Goal: Information Seeking & Learning: Learn about a topic

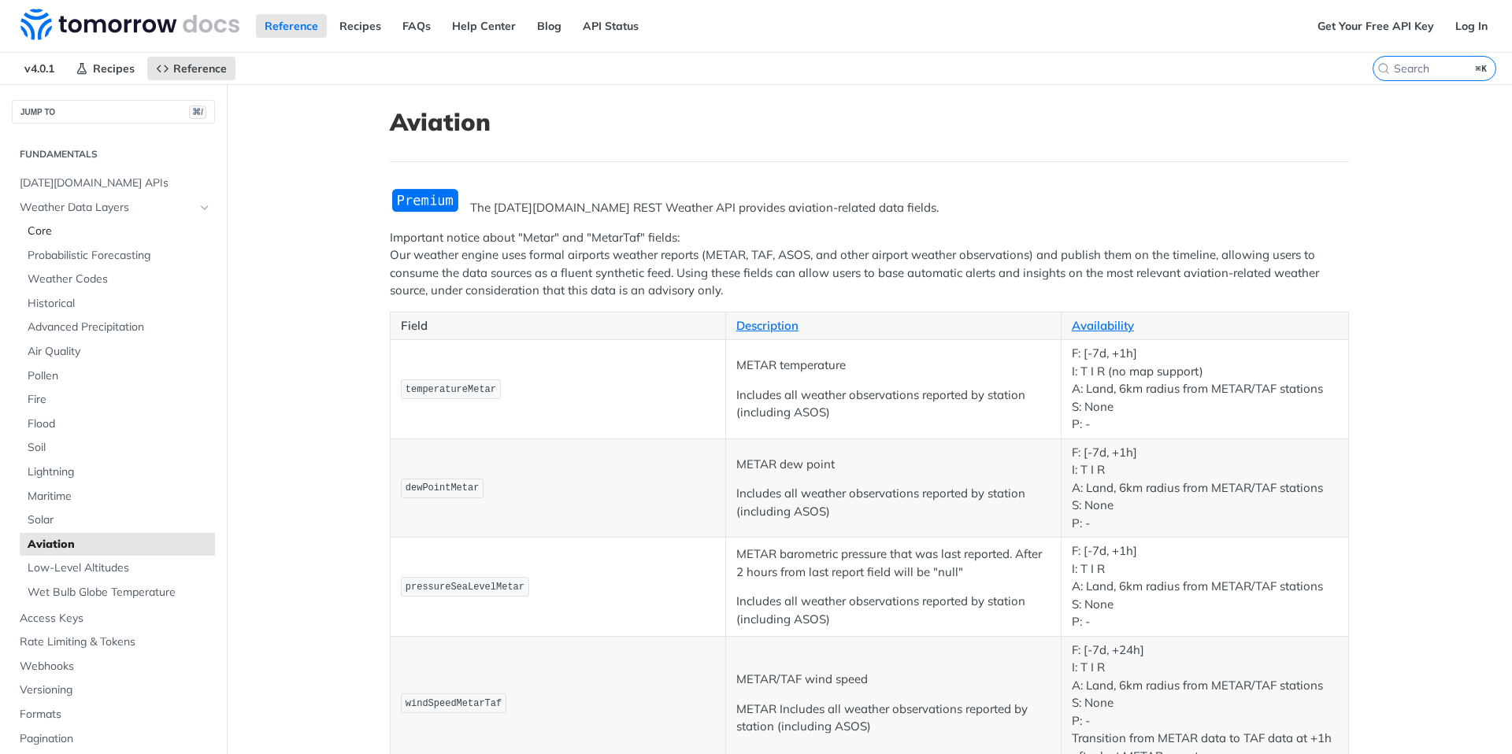
click at [54, 234] on span "Core" at bounding box center [119, 232] width 183 height 16
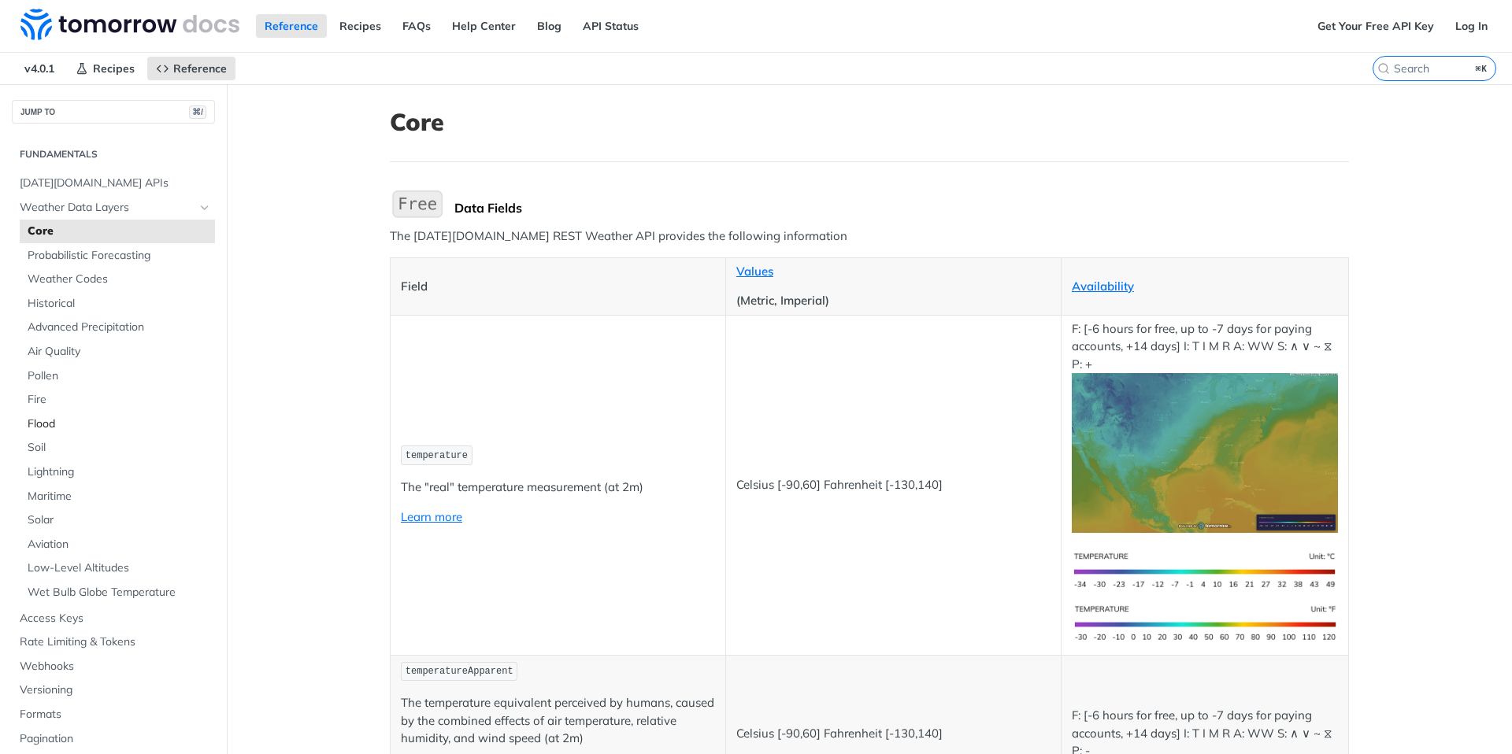
click at [45, 423] on span "Flood" at bounding box center [119, 425] width 183 height 16
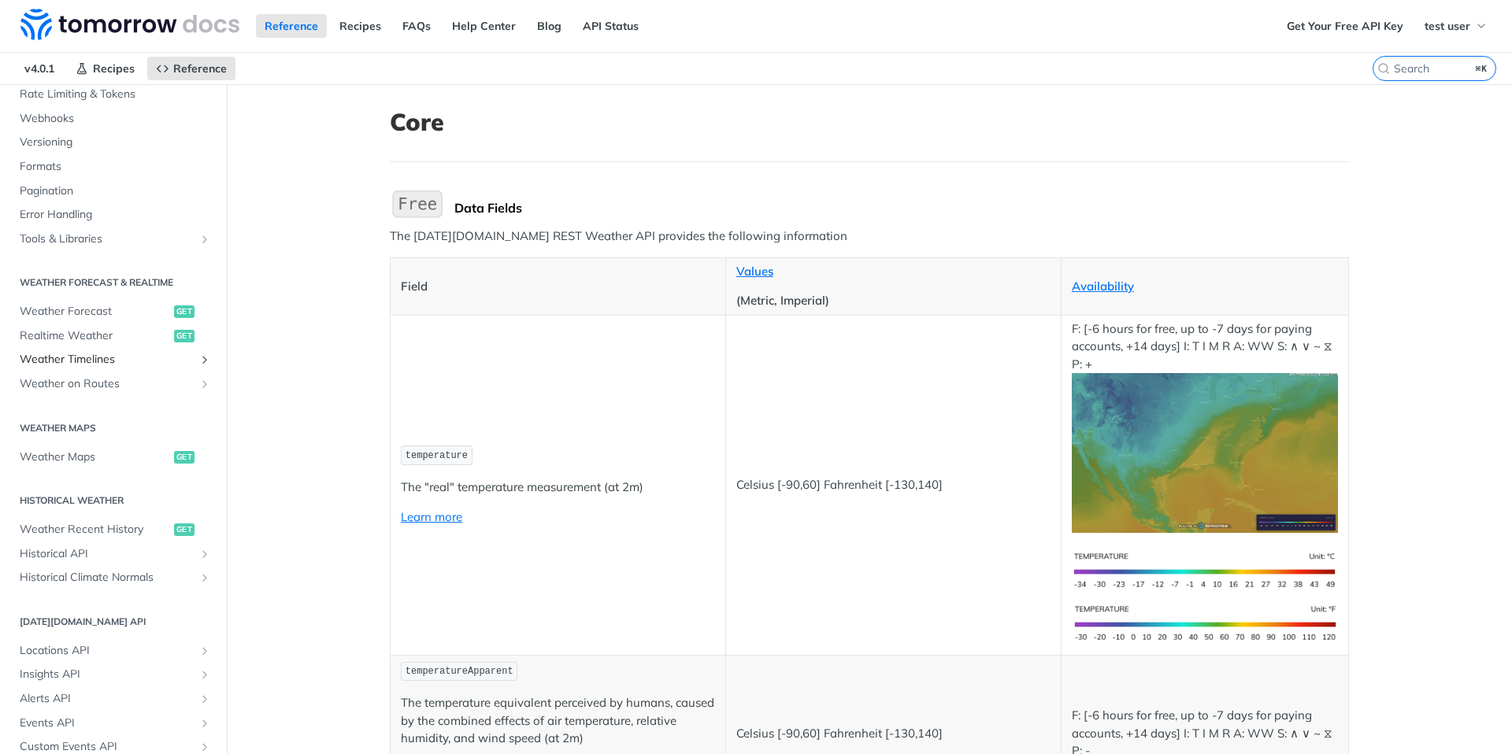
scroll to position [543, 0]
click at [76, 535] on span "Weather Recent History" at bounding box center [95, 536] width 150 height 16
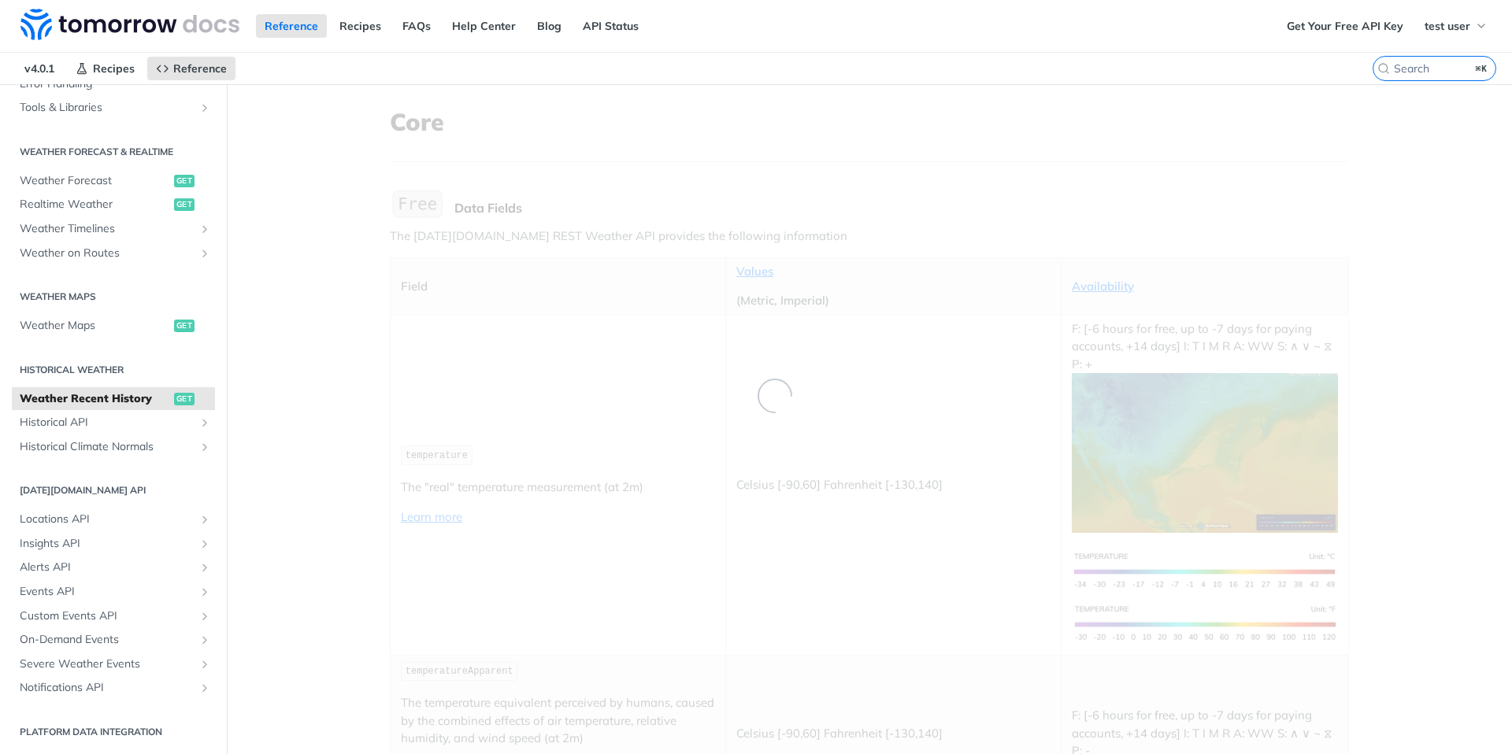
scroll to position [155, 0]
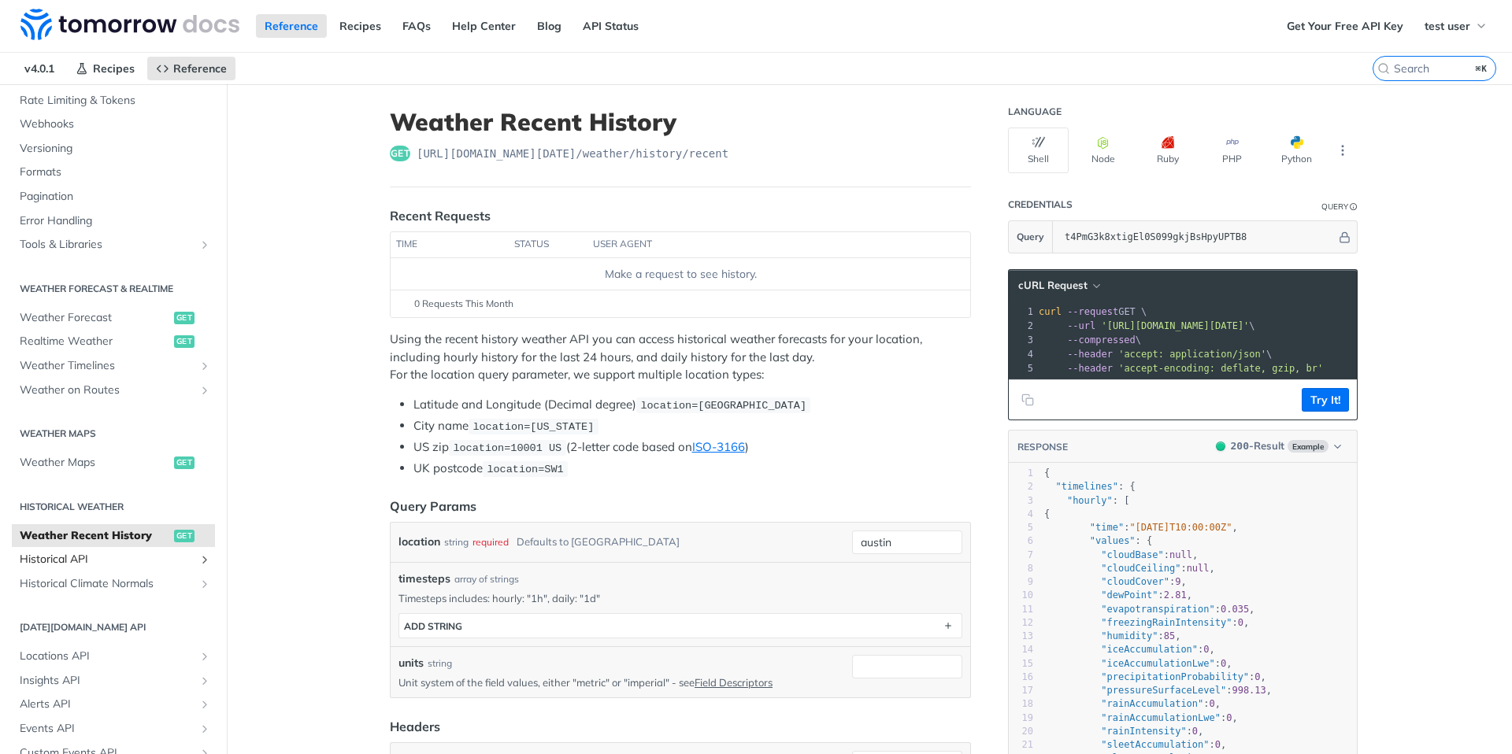
click at [62, 566] on span "Historical API" at bounding box center [107, 560] width 175 height 16
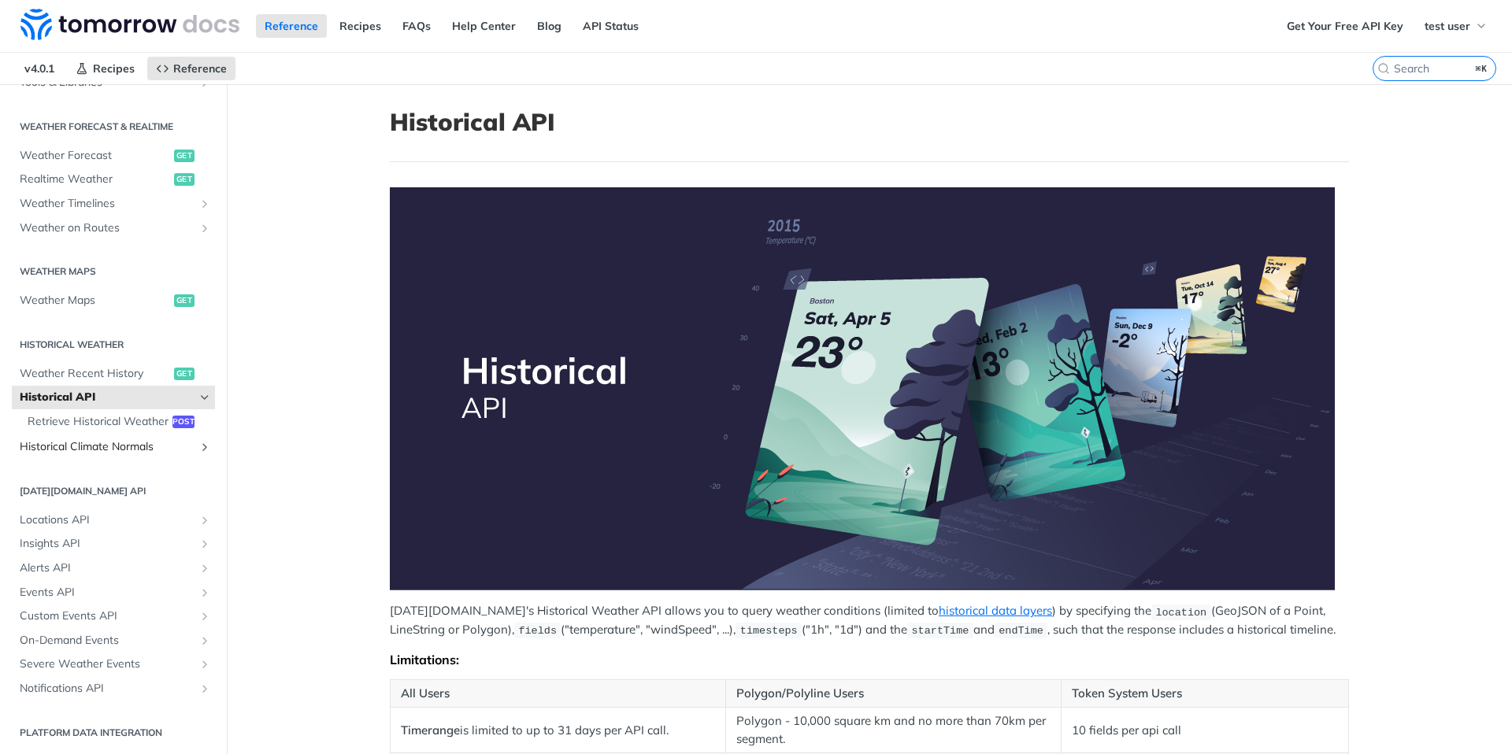
scroll to position [6, 0]
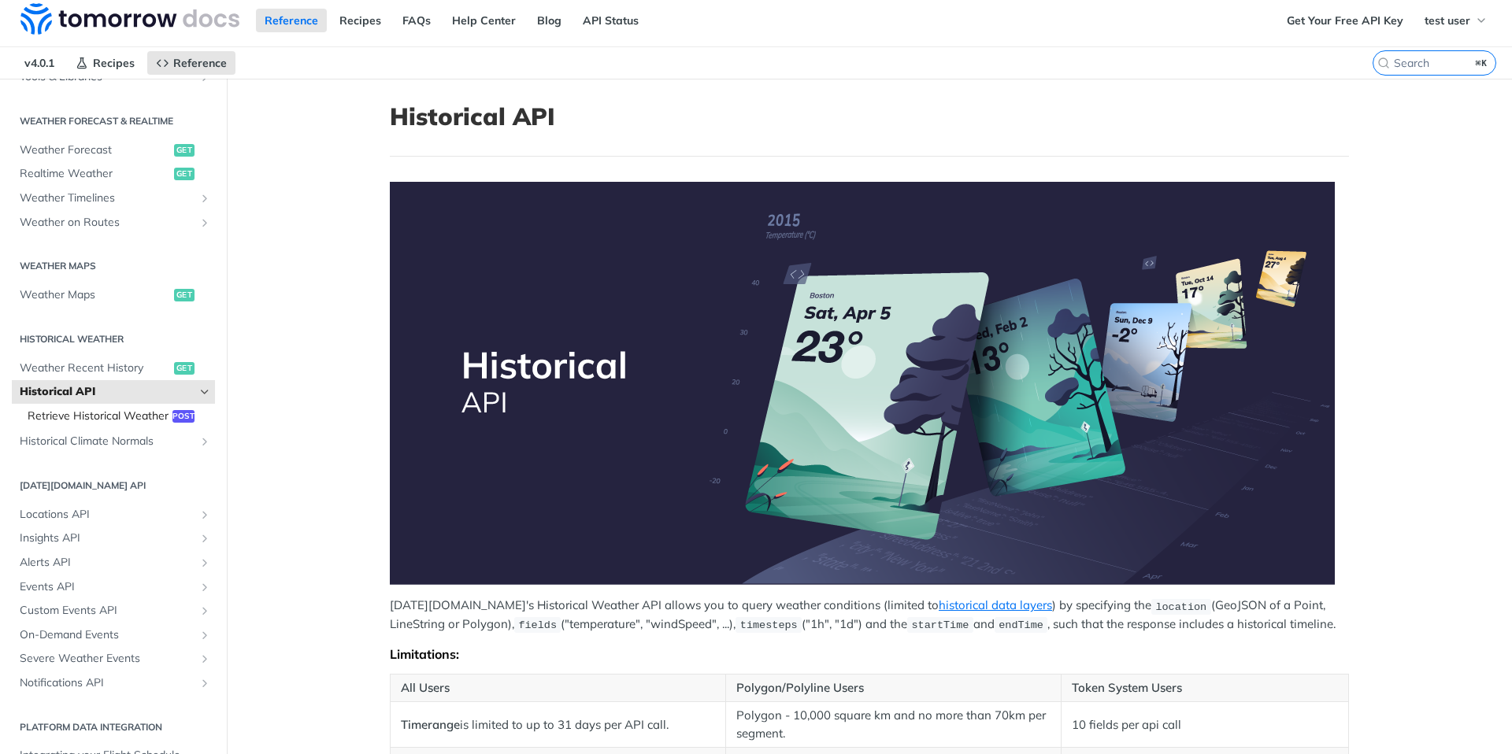
click at [115, 421] on span "Retrieve Historical Weather" at bounding box center [98, 417] width 141 height 16
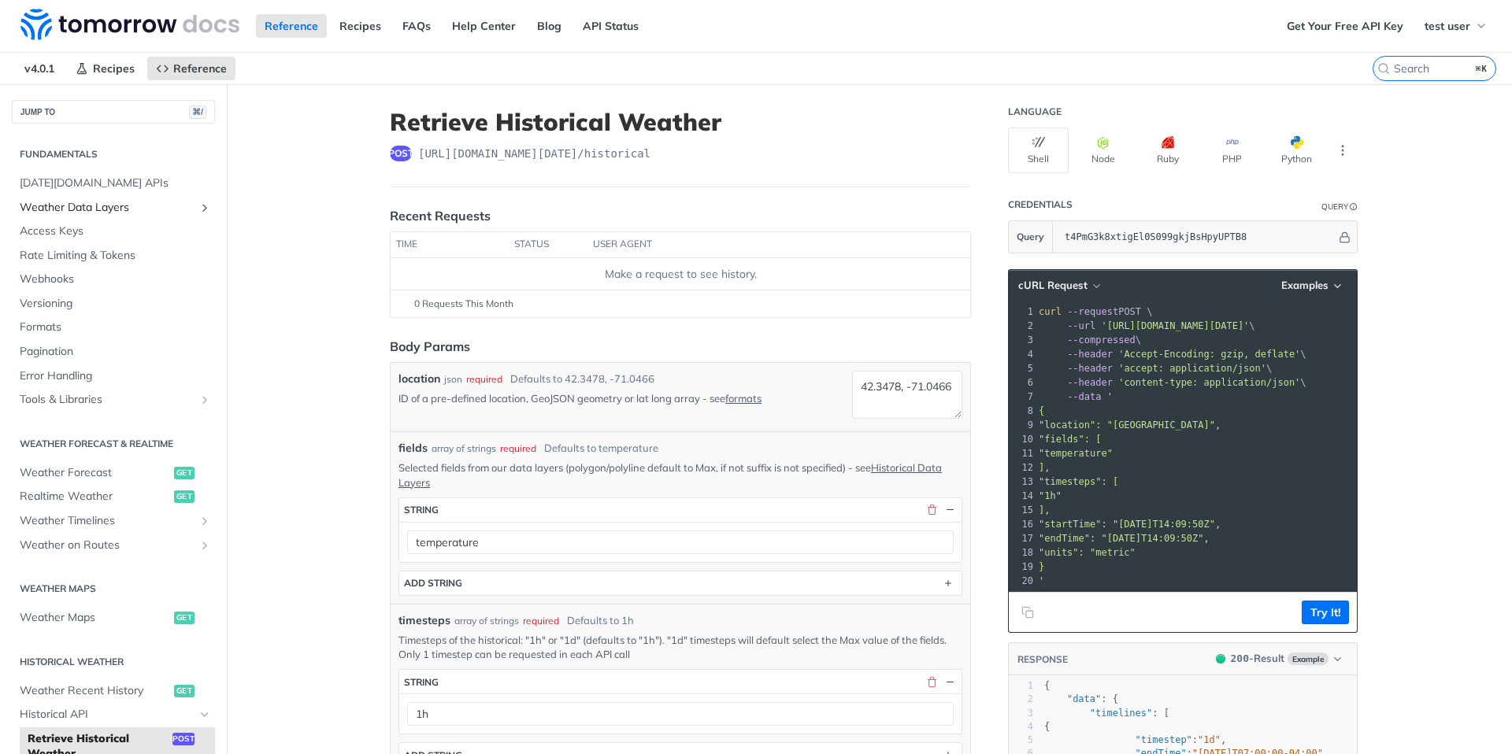
click at [80, 208] on span "Weather Data Layers" at bounding box center [107, 208] width 175 height 16
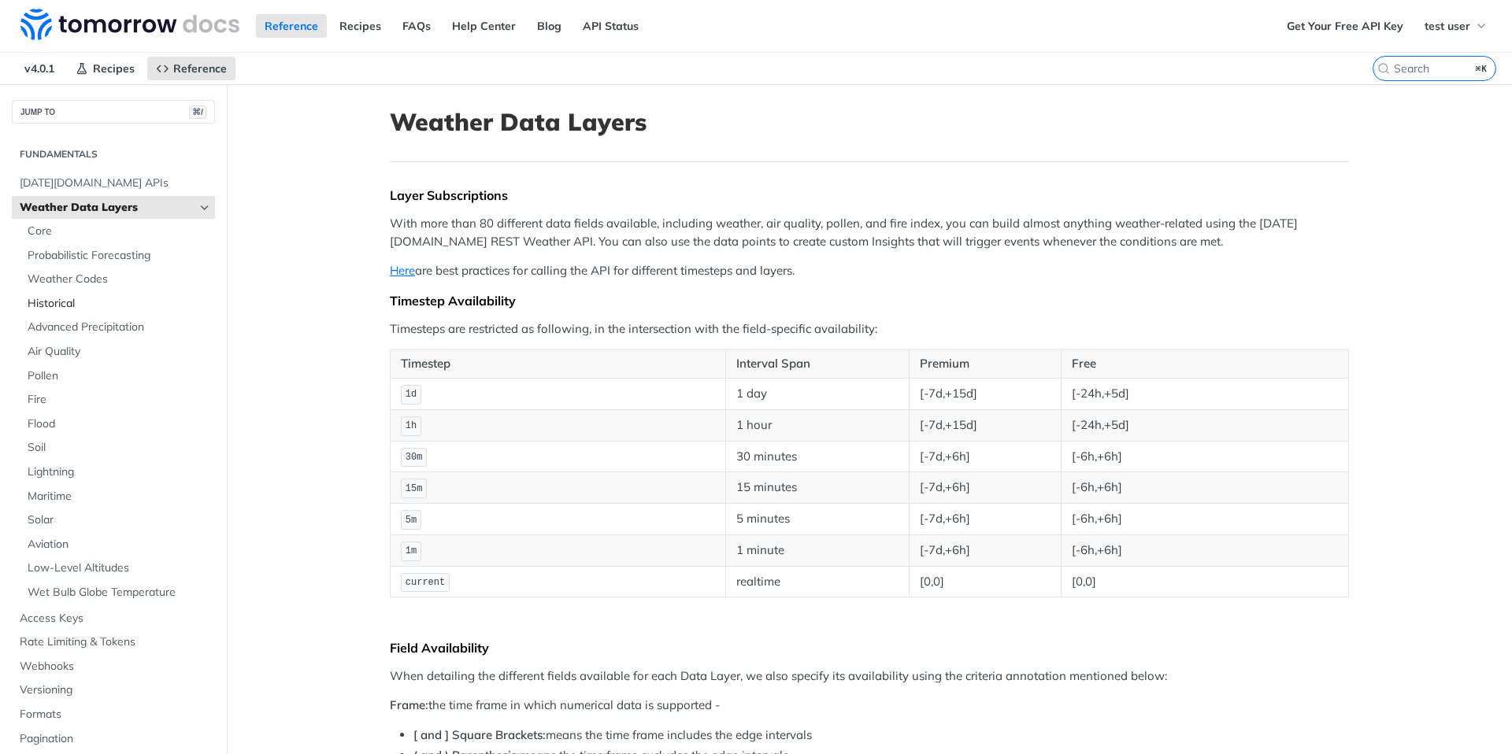
click at [75, 302] on span "Historical" at bounding box center [119, 304] width 183 height 16
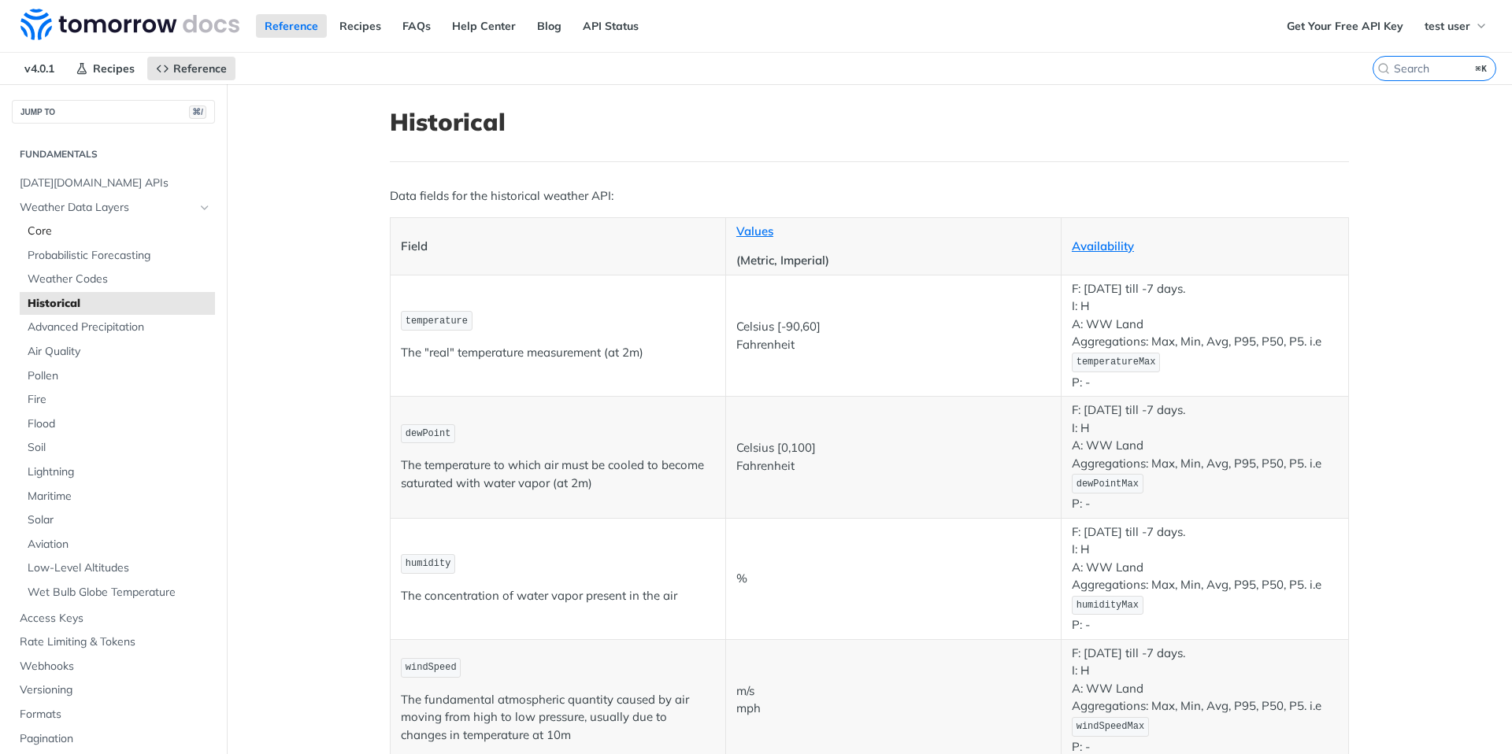
click at [62, 232] on span "Core" at bounding box center [119, 232] width 183 height 16
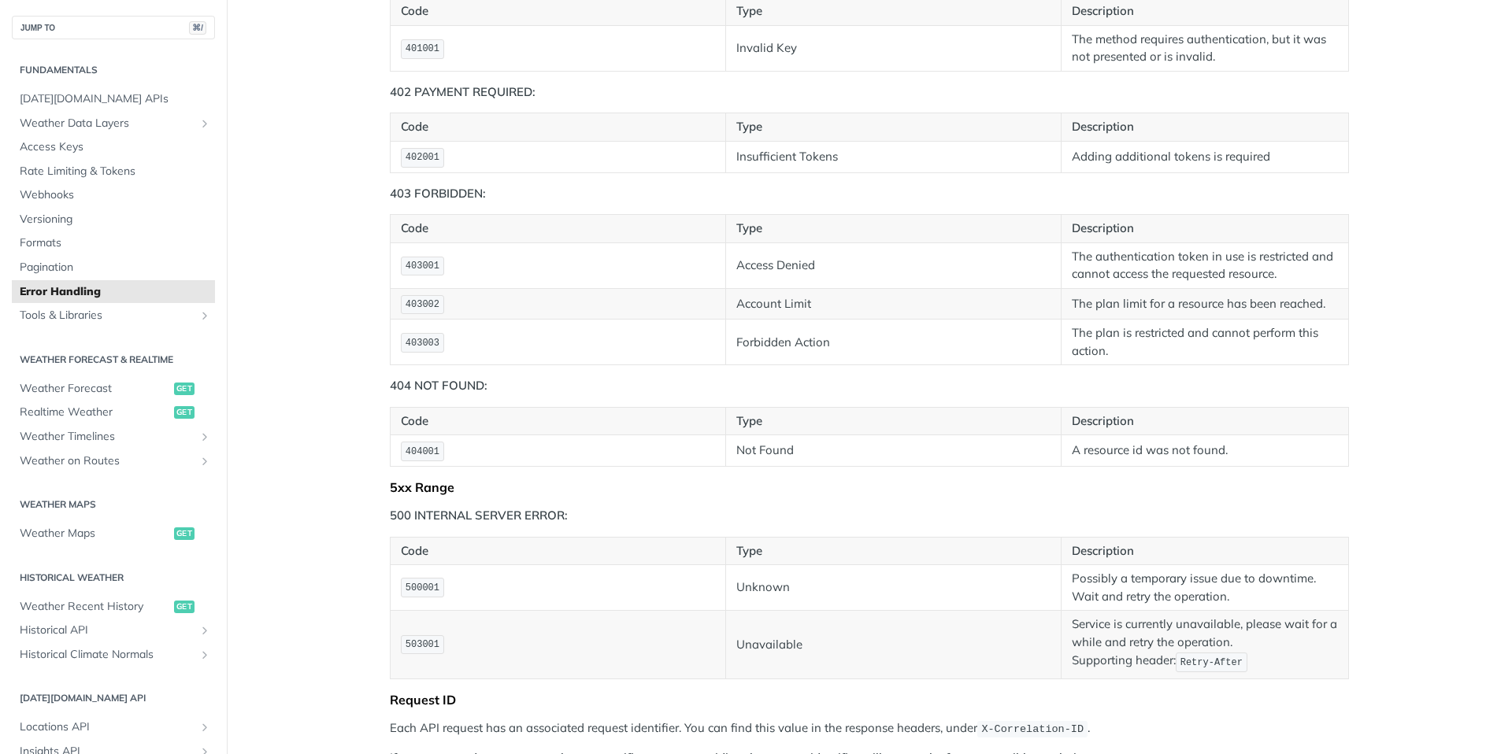
scroll to position [895, 0]
